Goal: Transaction & Acquisition: Purchase product/service

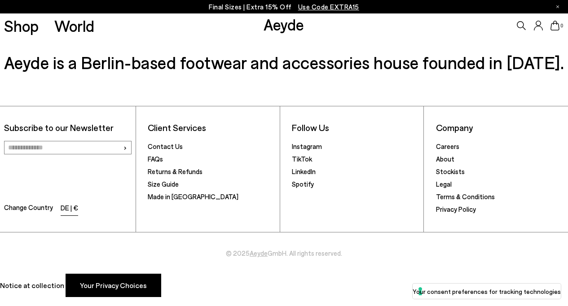
click at [67, 207] on li "DE | €" at bounding box center [70, 209] width 18 height 13
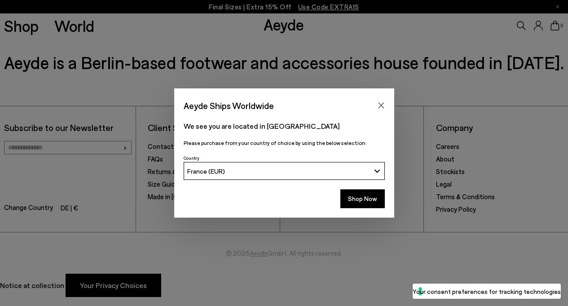
click at [219, 175] on button "France (EUR)" at bounding box center [284, 171] width 201 height 18
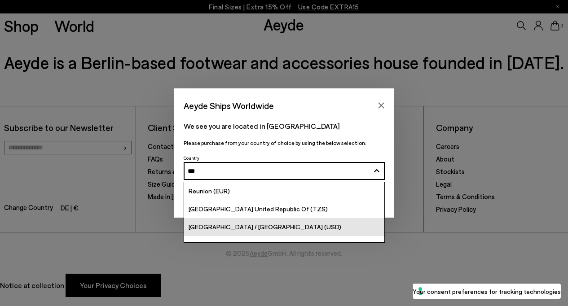
scroll to position [47, 0]
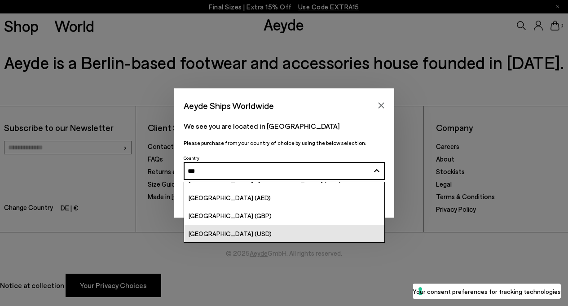
type input "***"
click at [213, 232] on span "[GEOGRAPHIC_DATA] (USD)" at bounding box center [230, 234] width 83 height 8
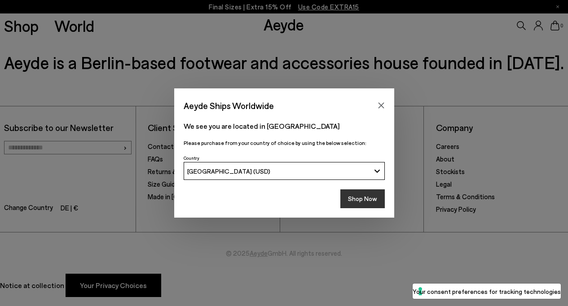
click at [364, 196] on button "Shop Now" at bounding box center [362, 198] width 44 height 19
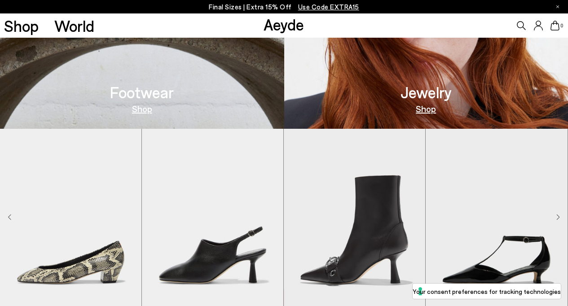
scroll to position [472, 0]
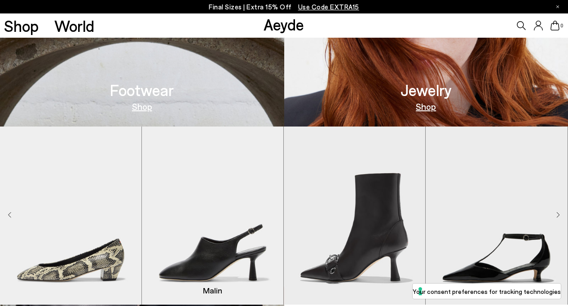
click at [204, 200] on img "2 / 9" at bounding box center [212, 216] width 141 height 178
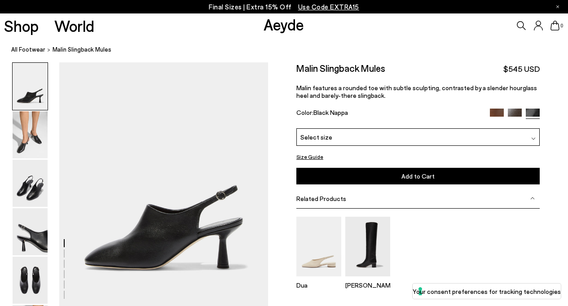
click at [325, 140] on span "Select size" at bounding box center [316, 136] width 32 height 9
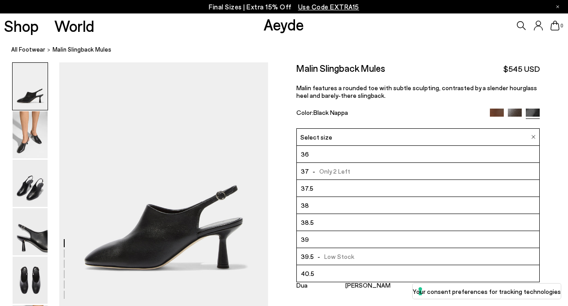
click at [326, 149] on li "36" at bounding box center [418, 154] width 242 height 17
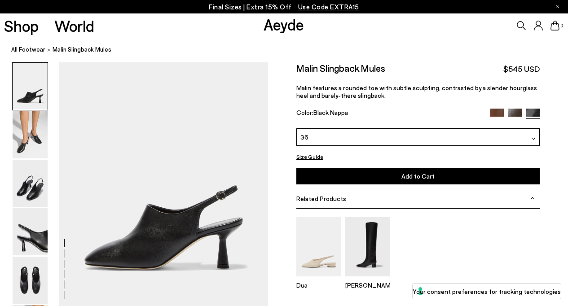
click at [326, 177] on button "Add to Cart Select a Size First" at bounding box center [417, 176] width 243 height 17
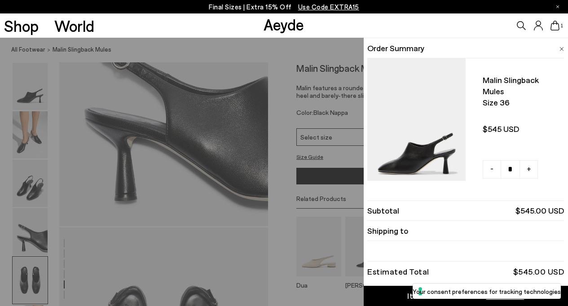
scroll to position [1114, 0]
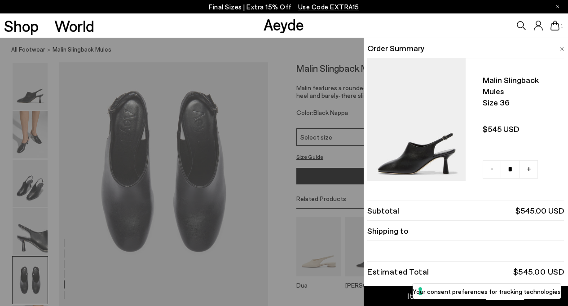
click at [396, 292] on link "Item Added to Cart View Cart" at bounding box center [466, 296] width 204 height 20
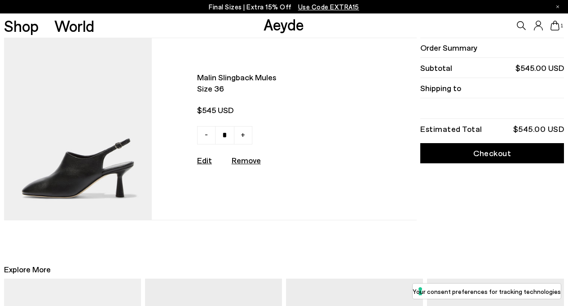
click at [454, 156] on link "Checkout" at bounding box center [492, 153] width 144 height 20
